Goal: Check status: Check status

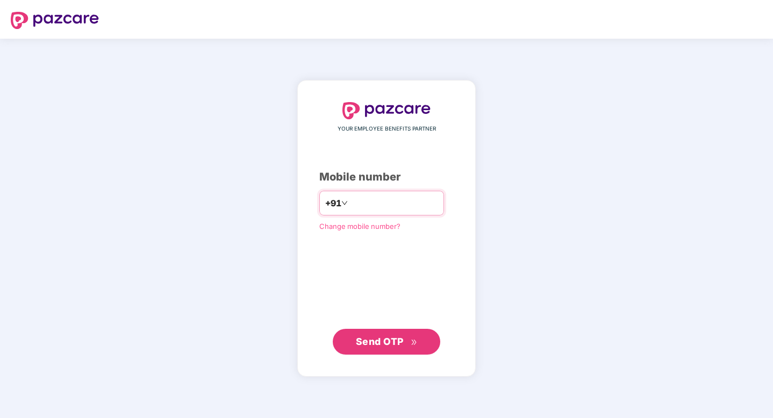
click at [368, 198] on input "number" at bounding box center [394, 203] width 88 height 17
type input "**********"
click at [394, 348] on span "Send OTP" at bounding box center [387, 341] width 62 height 15
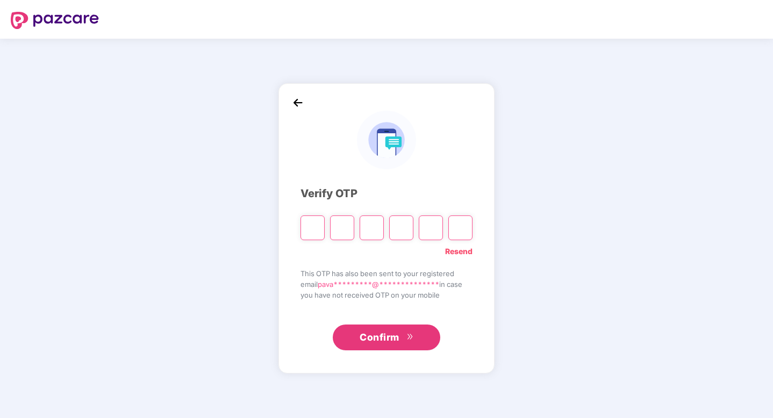
type input "*"
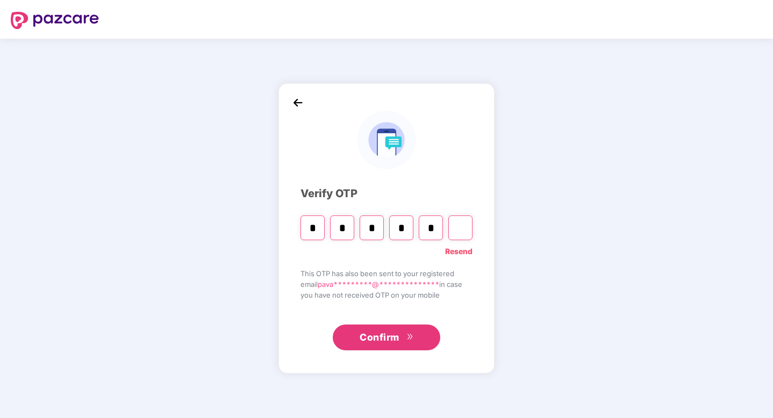
type input "*"
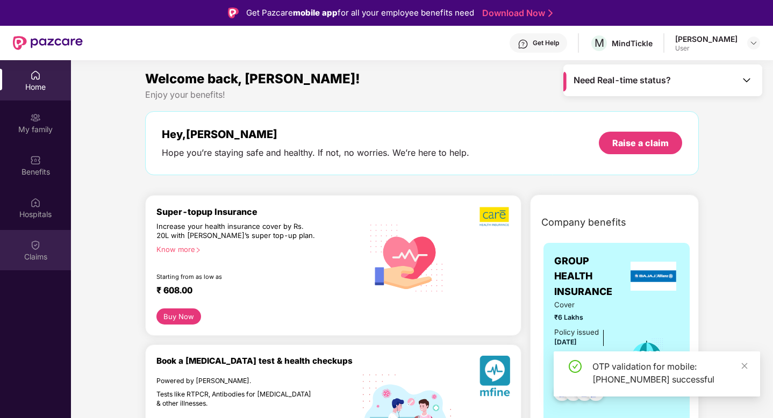
click at [38, 254] on div "Claims" at bounding box center [35, 257] width 71 height 11
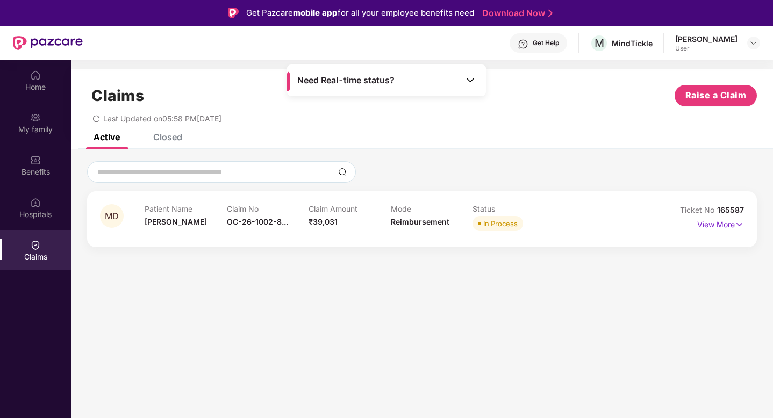
click at [726, 224] on p "View More" at bounding box center [720, 223] width 47 height 15
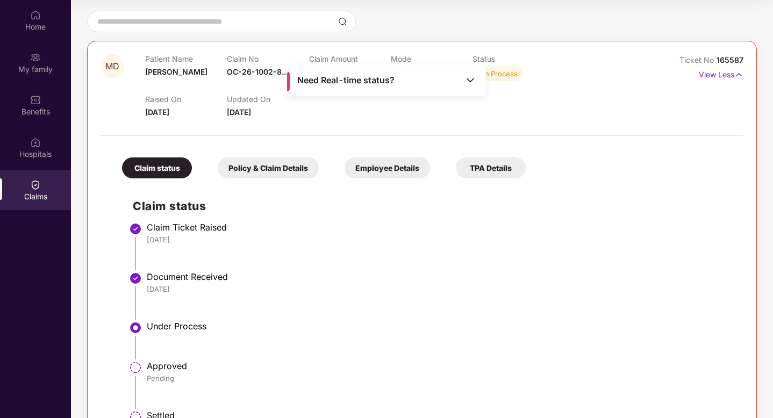
scroll to position [89, 0]
click at [470, 82] on img at bounding box center [470, 80] width 11 height 11
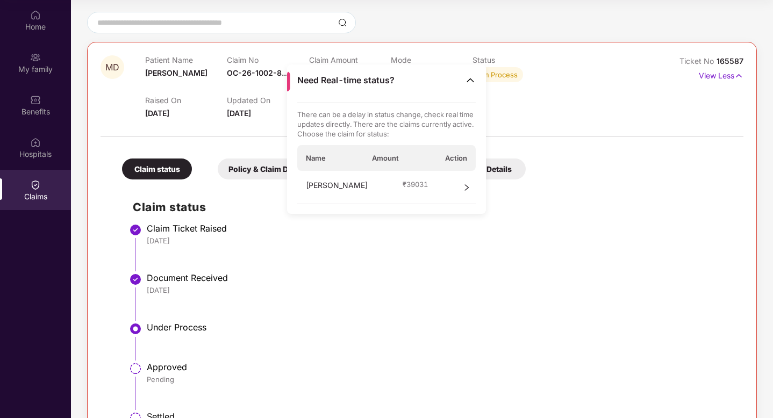
click at [465, 185] on icon "right" at bounding box center [467, 187] width 4 height 6
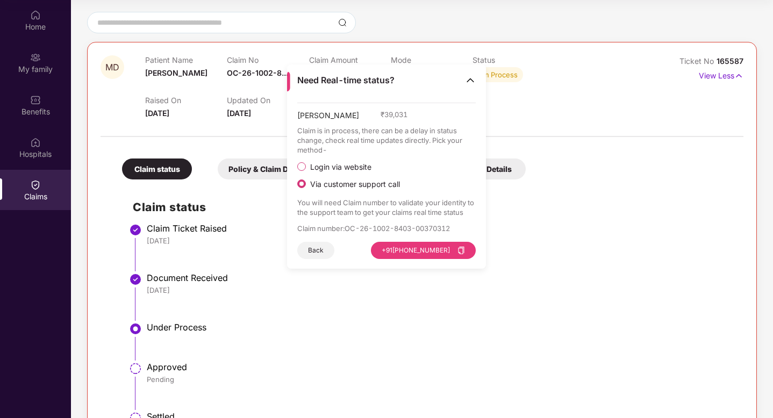
click at [315, 253] on button "Back" at bounding box center [315, 250] width 37 height 17
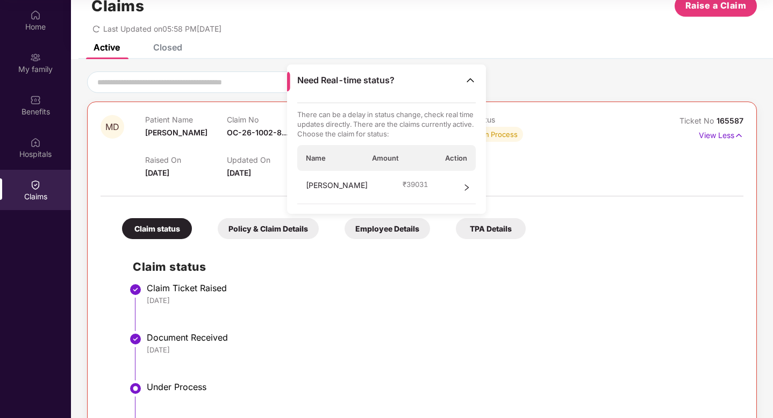
scroll to position [0, 0]
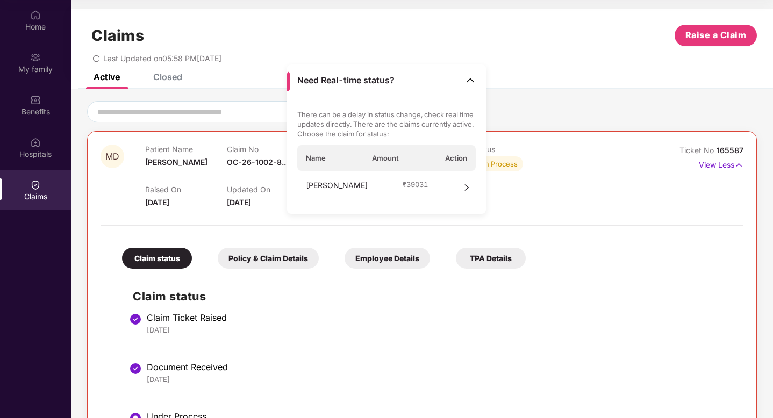
click at [474, 87] on div "Need Real-time status?" at bounding box center [386, 81] width 199 height 32
